Goal: Navigation & Orientation: Find specific page/section

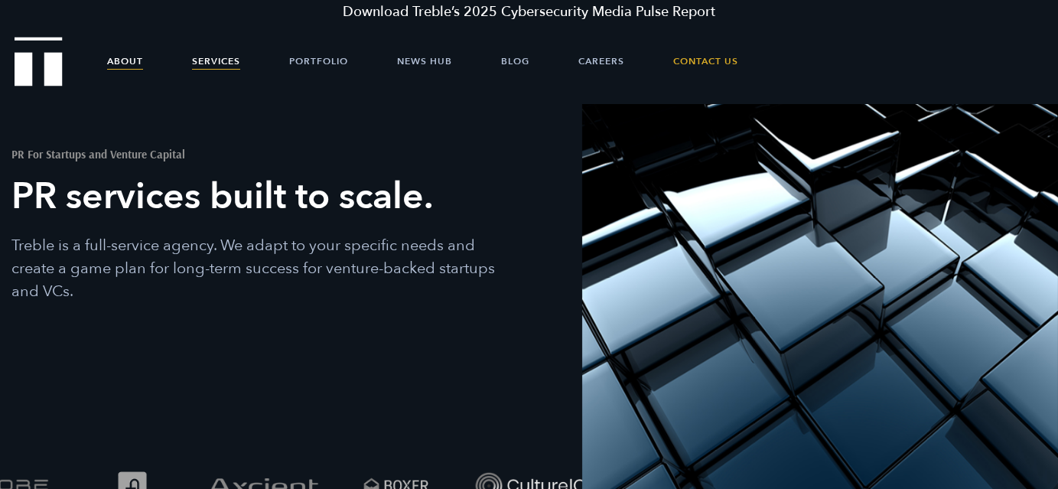
click at [125, 58] on link "About" at bounding box center [125, 61] width 36 height 46
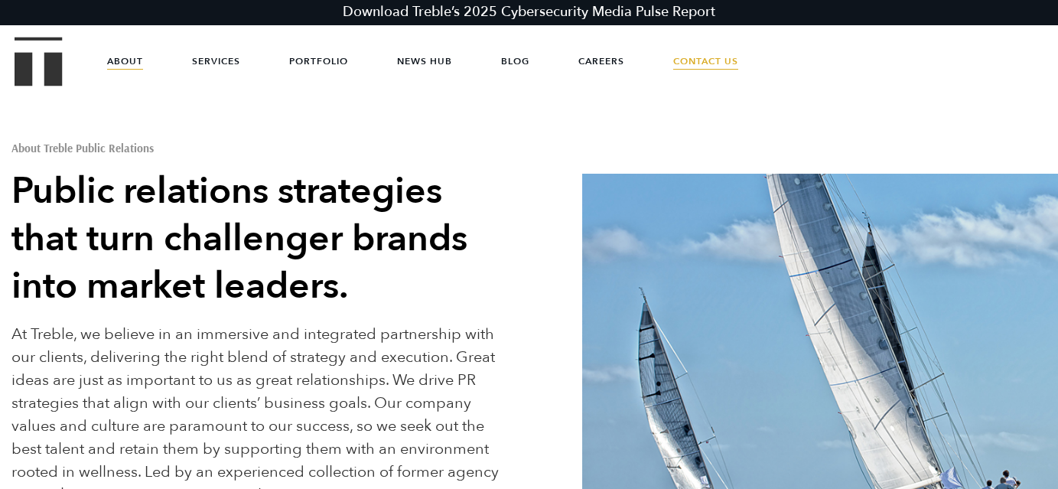
click at [689, 51] on link "Contact Us" at bounding box center [705, 61] width 65 height 46
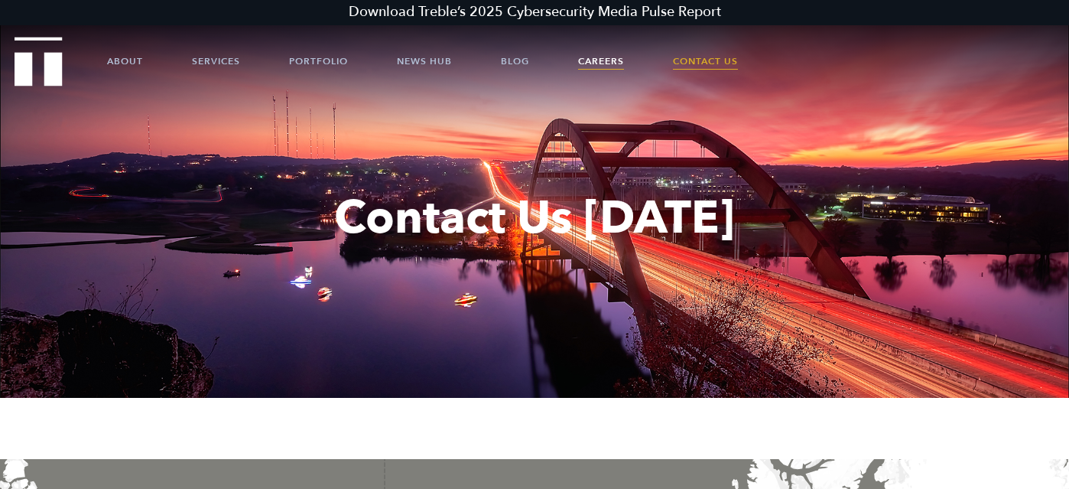
click at [603, 63] on link "Careers" at bounding box center [601, 61] width 46 height 46
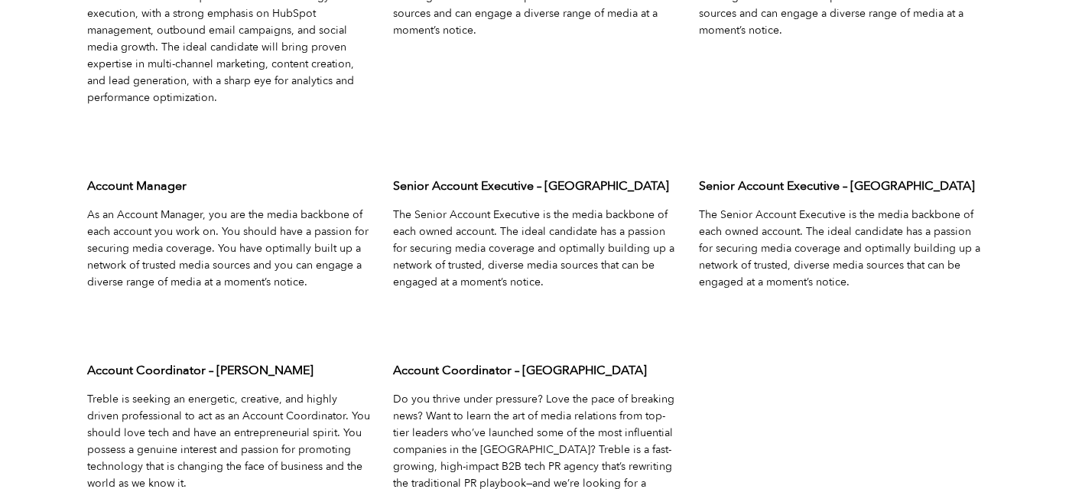
scroll to position [5031, 0]
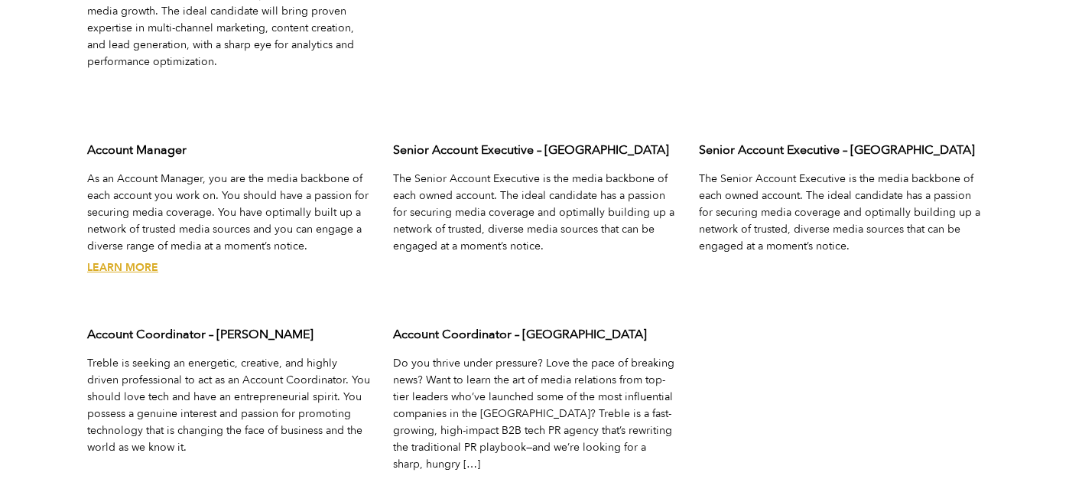
click at [116, 260] on link "Learn More" at bounding box center [122, 267] width 71 height 15
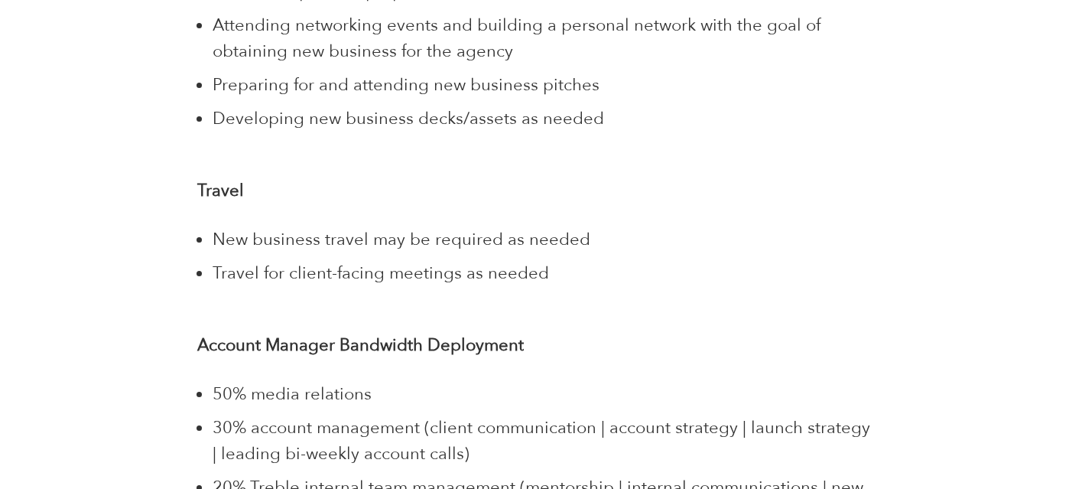
scroll to position [2989, 0]
